Goal: Transaction & Acquisition: Purchase product/service

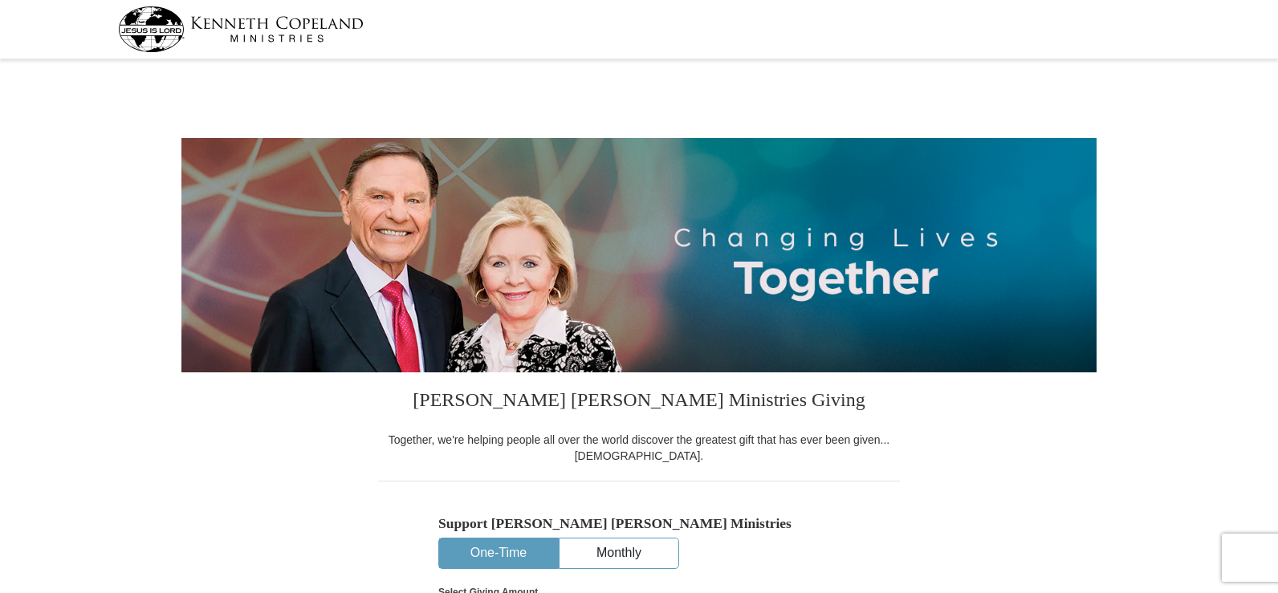
select select "TX"
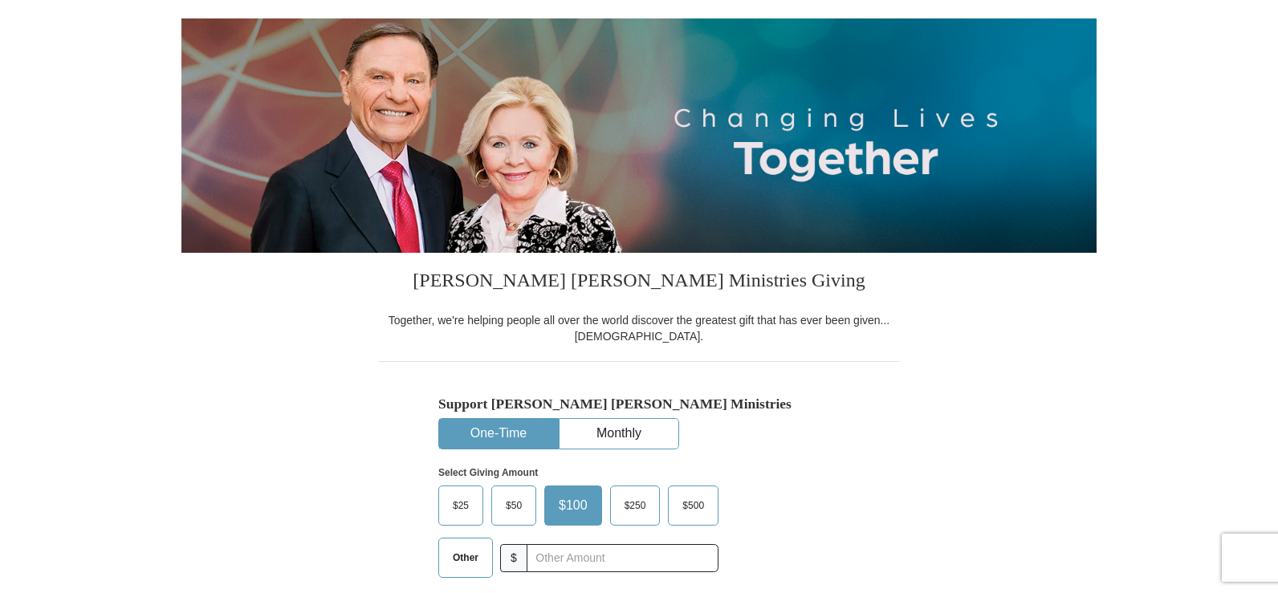
scroll to position [161, 0]
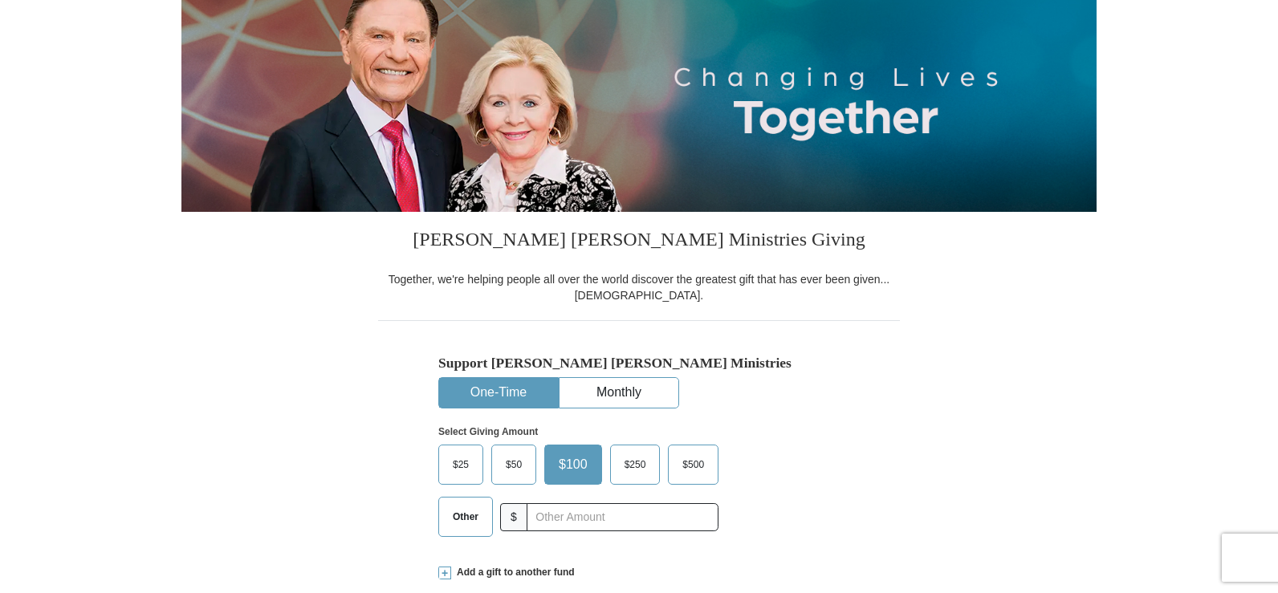
click at [517, 402] on button "One-Time" at bounding box center [498, 393] width 119 height 30
click at [515, 401] on button "One-Time" at bounding box center [498, 393] width 119 height 30
click at [510, 469] on span "$50" at bounding box center [514, 465] width 32 height 24
click at [0, 0] on input "$50" at bounding box center [0, 0] width 0 height 0
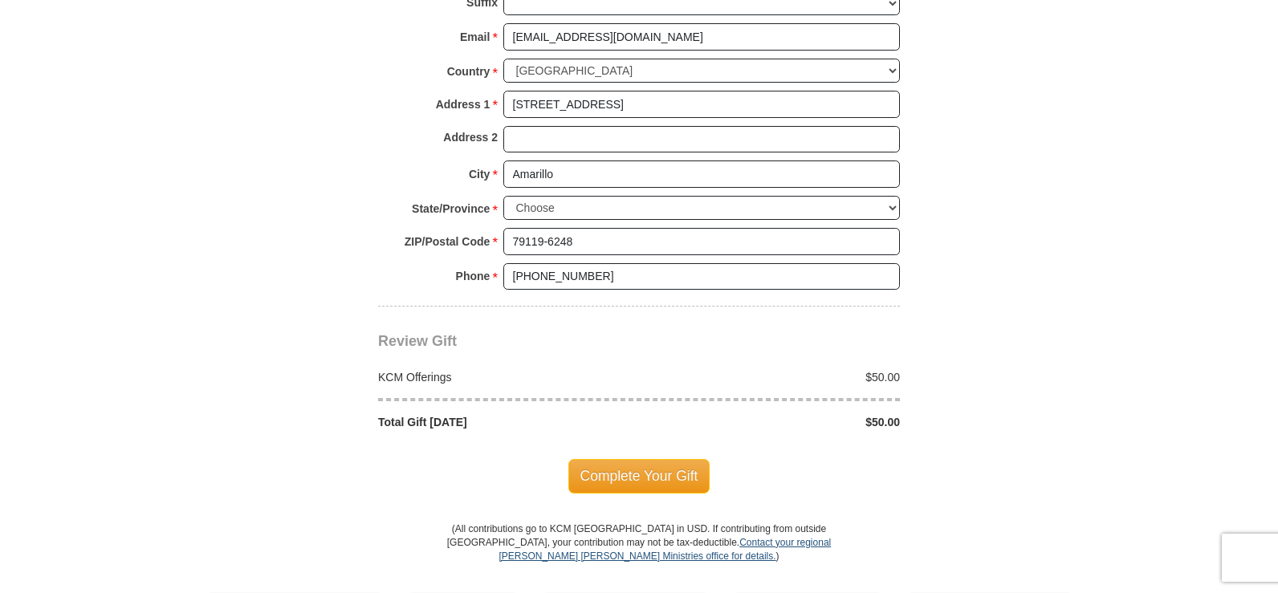
scroll to position [1204, 0]
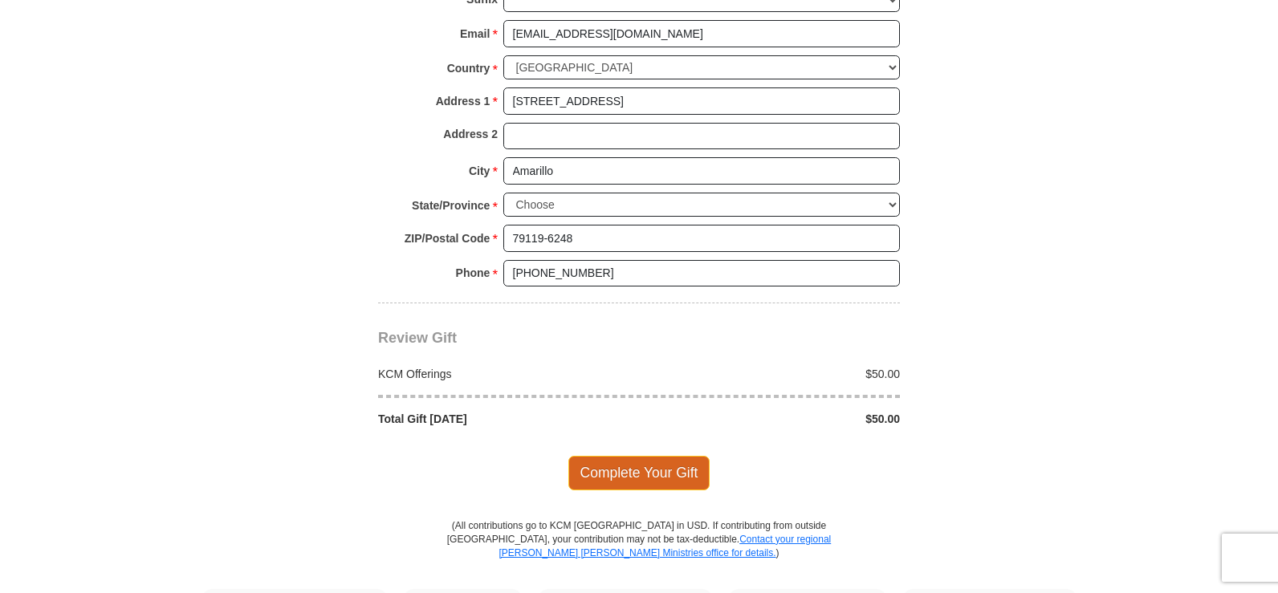
click at [689, 482] on span "Complete Your Gift" at bounding box center [639, 473] width 142 height 34
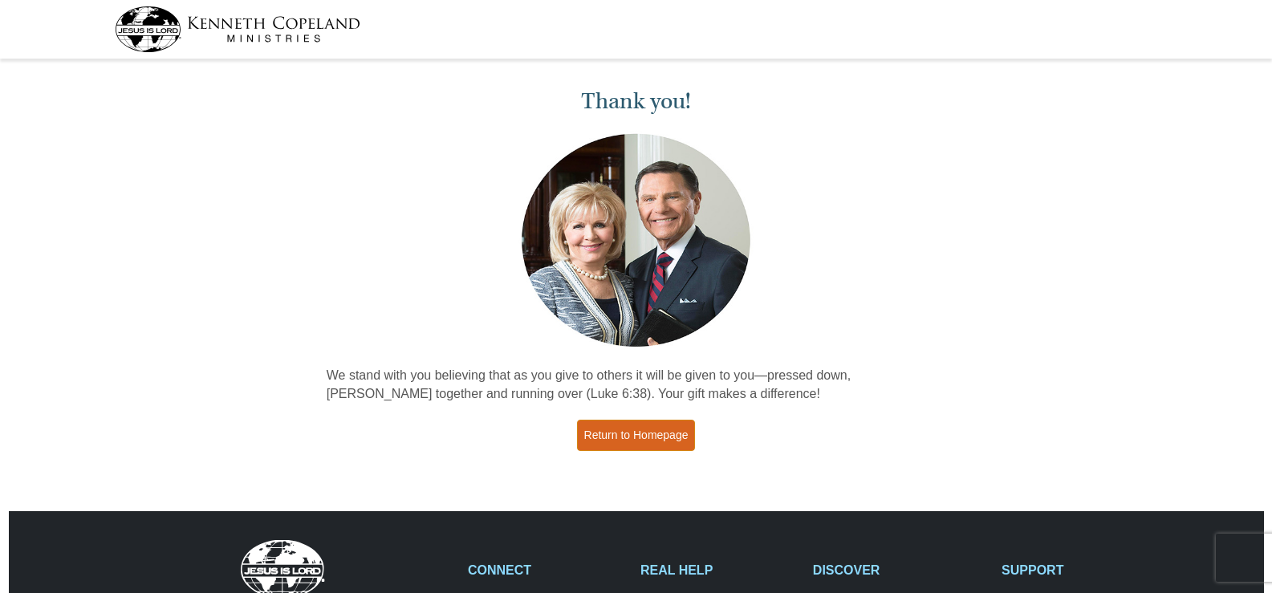
click at [649, 436] on link "Return to Homepage" at bounding box center [636, 435] width 119 height 31
